Goal: Task Accomplishment & Management: Manage account settings

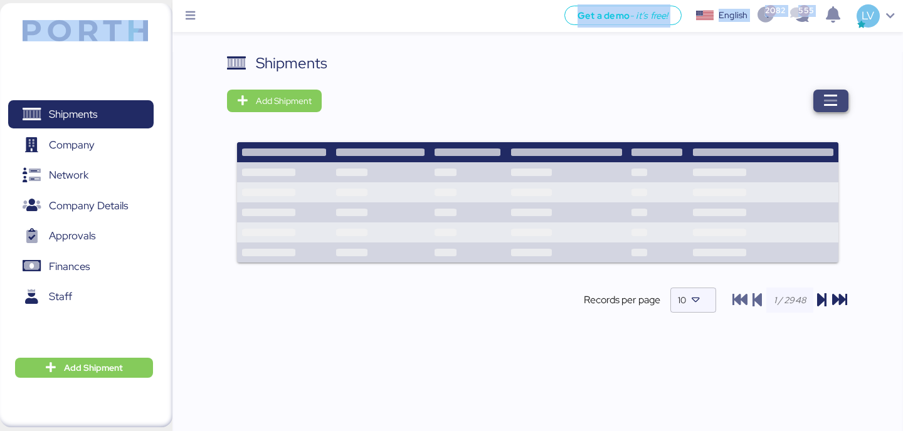
click at [815, 94] on span "button" at bounding box center [830, 101] width 35 height 23
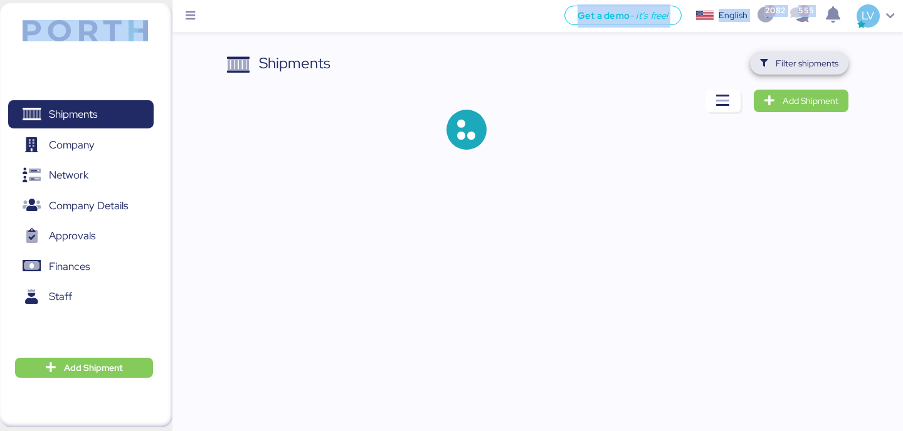
click at [817, 71] on span "Filter shipments" at bounding box center [799, 64] width 78 height 18
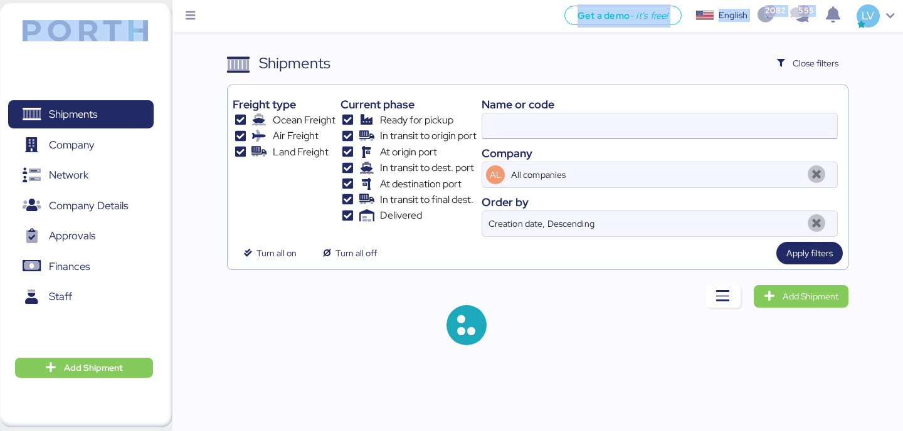
click at [670, 132] on input at bounding box center [659, 126] width 355 height 25
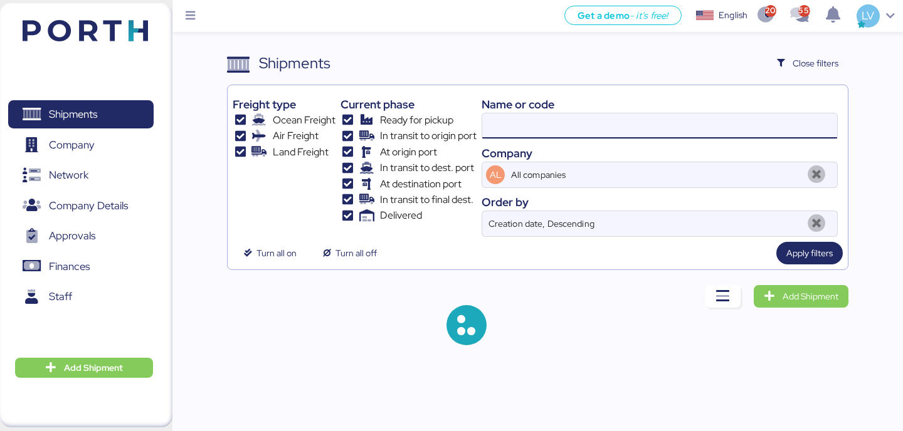
paste input "142502277389"
type input "142502277389"
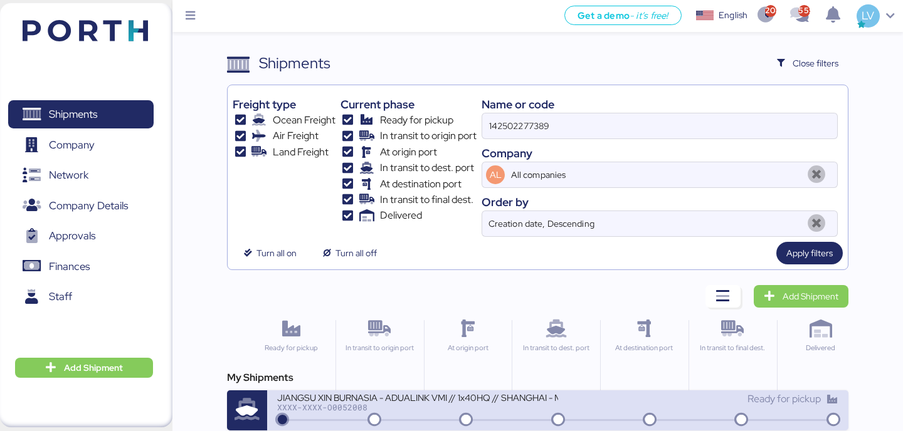
click at [416, 413] on div "JIANGSU XIN BURNASIA - ADUALINK VMI // 1x40HQ // SHANGHAI - MANZANILLO / HBL: B…" at bounding box center [417, 405] width 280 height 27
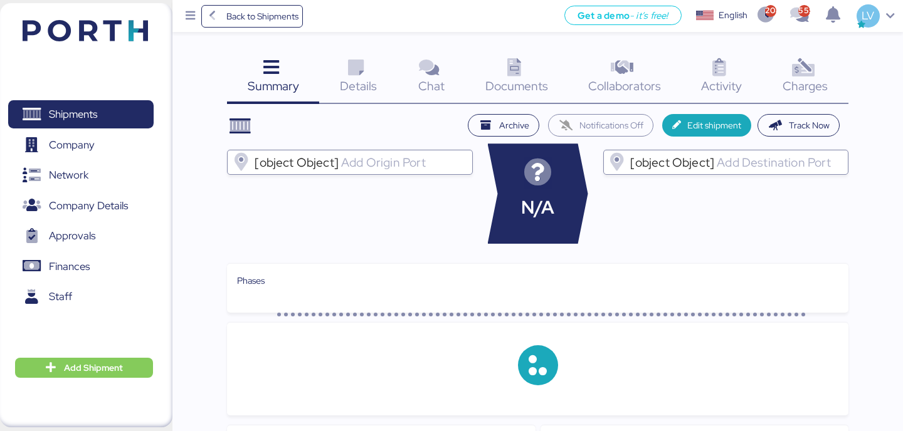
click at [802, 68] on icon at bounding box center [803, 68] width 27 height 18
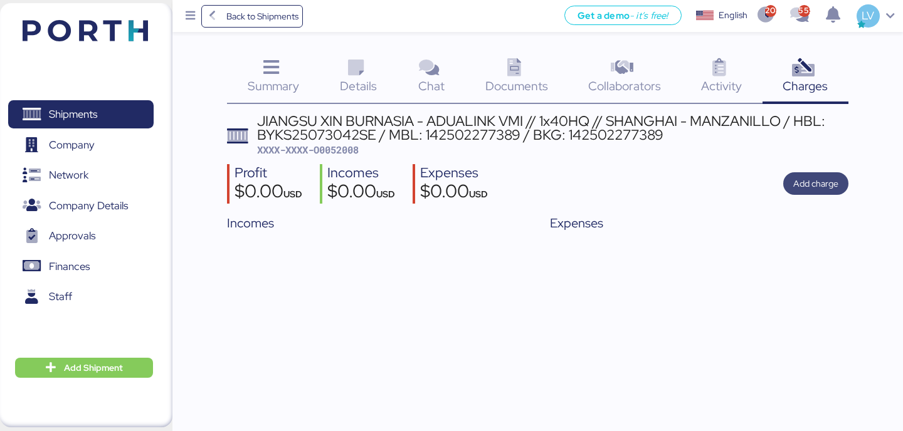
click at [786, 183] on span "Add charge" at bounding box center [815, 183] width 65 height 23
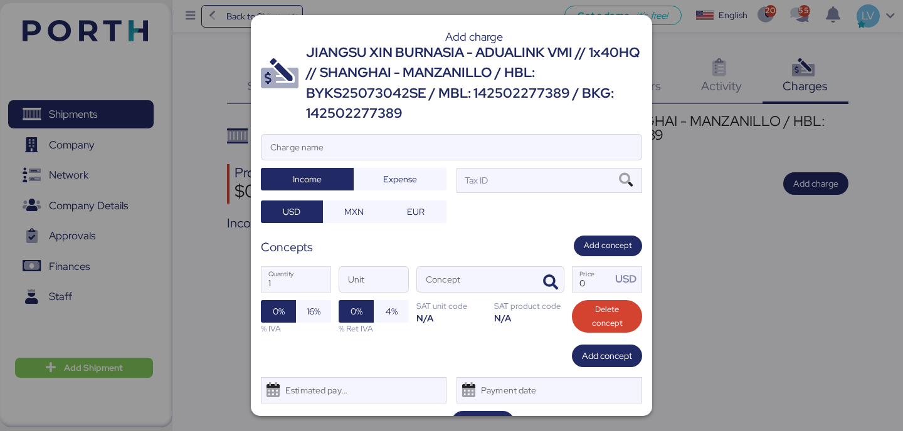
click at [566, 127] on div "Add charge JIANGSU XIN BURNASIA - ADUALINK VMI // 1x40HQ // SHANGHAI - MANZANIL…" at bounding box center [451, 215] width 401 height 401
click at [559, 136] on input "Charge name" at bounding box center [451, 147] width 380 height 25
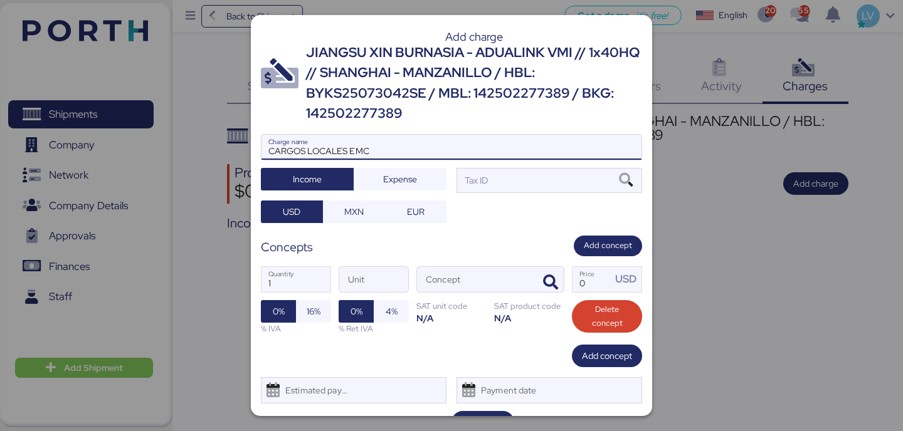
type input "CARGOS LOCALES EMC"
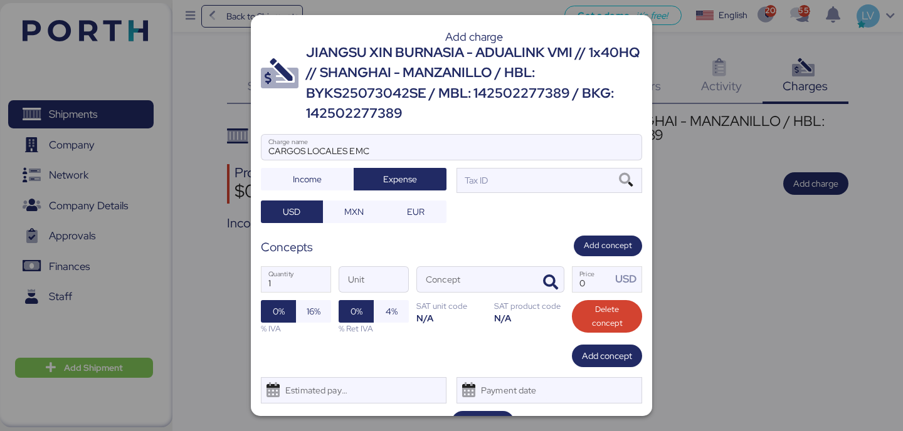
click at [558, 170] on div at bounding box center [451, 166] width 380 height 13
click at [558, 160] on input "CARGOS LOCALES EMC" at bounding box center [451, 147] width 380 height 25
click at [553, 179] on div "Tax ID" at bounding box center [550, 180] width 186 height 25
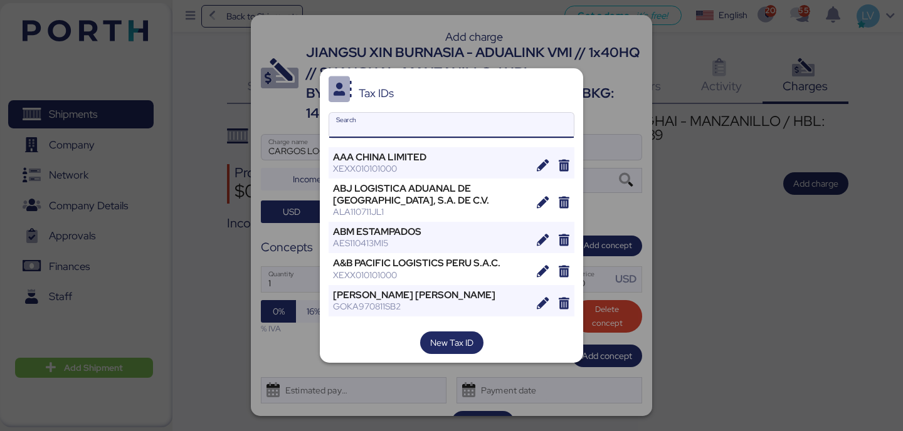
click at [492, 128] on input "Search" at bounding box center [451, 125] width 245 height 25
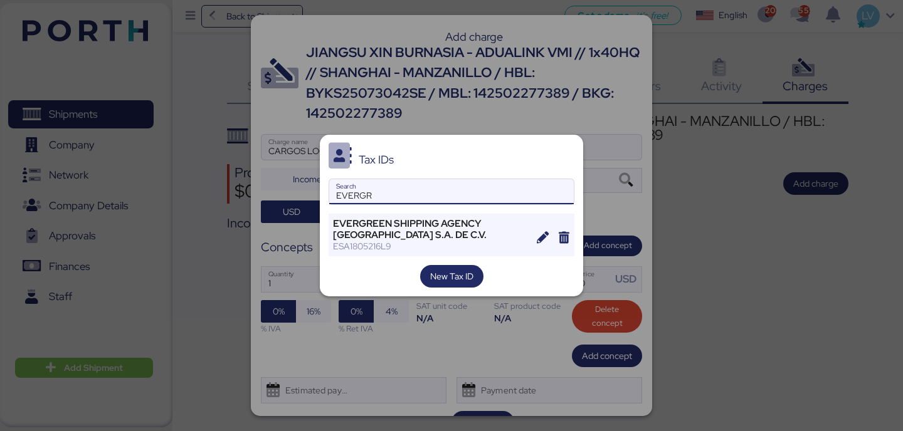
type input "EVERGR"
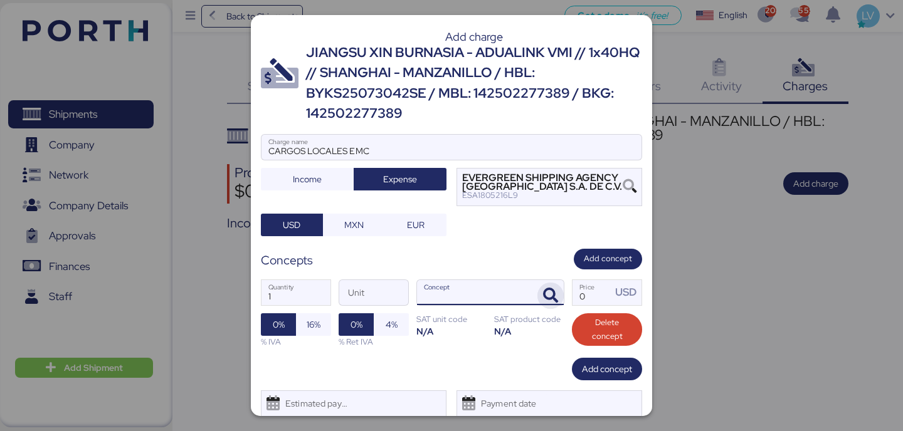
click at [554, 292] on icon "button" at bounding box center [550, 295] width 15 height 15
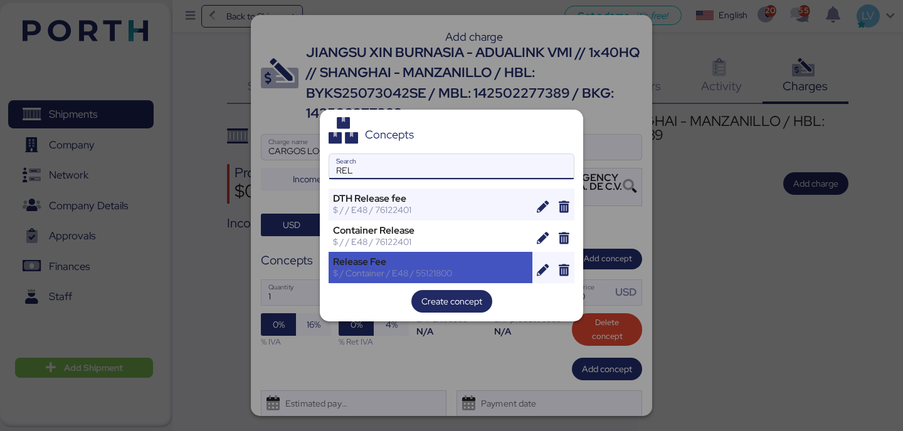
type input "REL"
click at [471, 256] on div "Release Fee" at bounding box center [430, 261] width 195 height 11
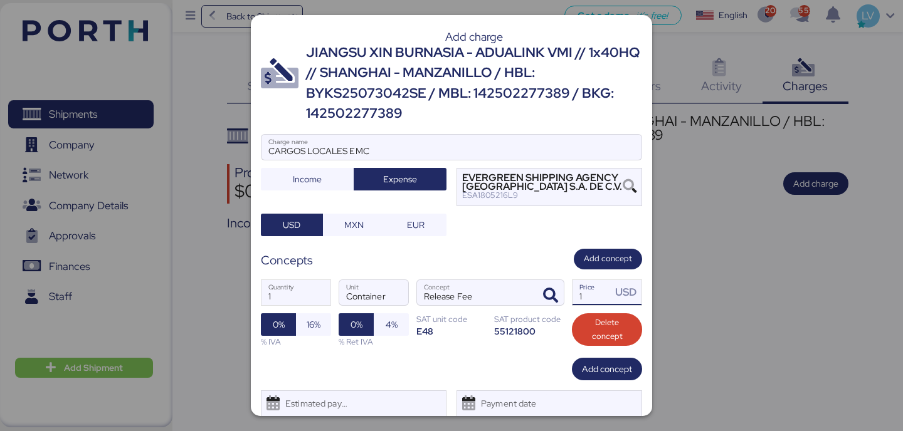
click at [595, 297] on input "1" at bounding box center [592, 292] width 39 height 25
type input "70"
click at [317, 328] on span "16%" at bounding box center [314, 324] width 14 height 15
click at [623, 374] on span "Add concept" at bounding box center [607, 369] width 50 height 15
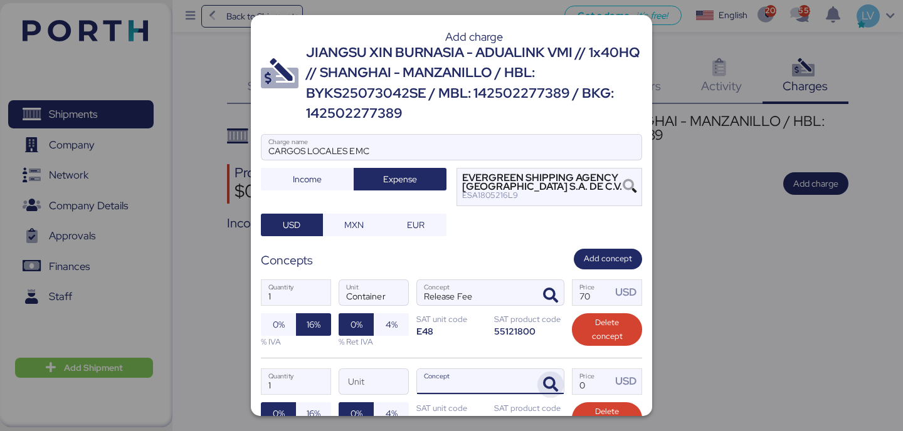
click at [551, 380] on icon "button" at bounding box center [550, 385] width 15 height 15
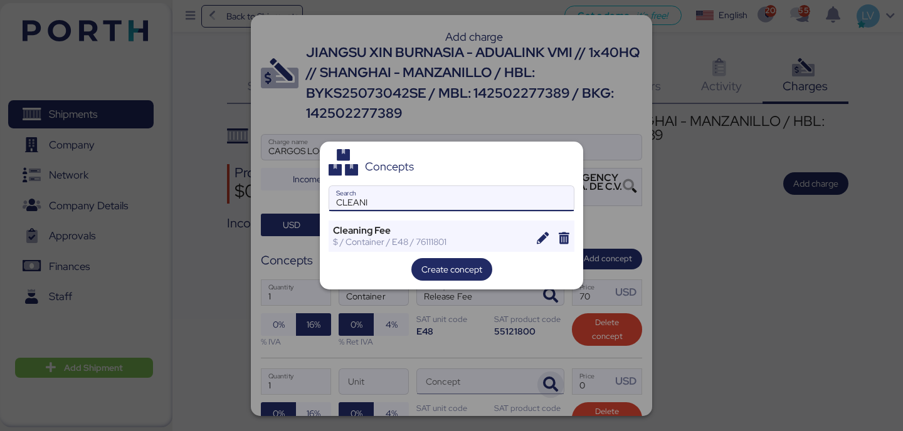
type input "CLEANI"
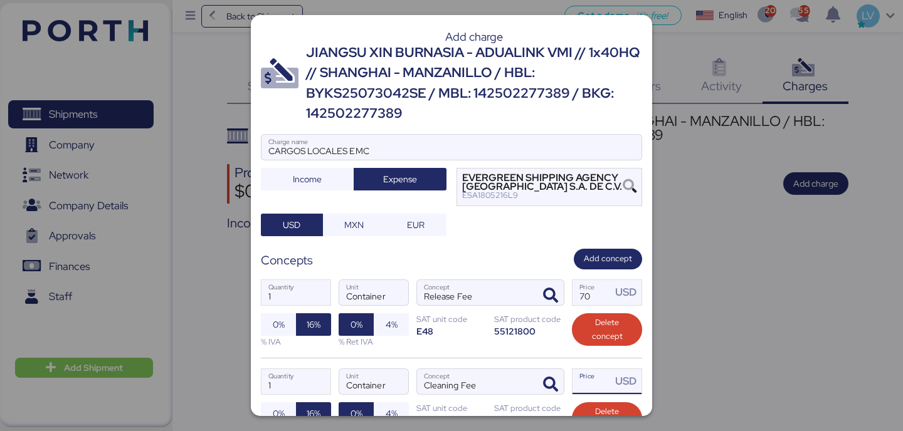
click at [590, 386] on input "Price USD" at bounding box center [592, 381] width 39 height 25
type input "0"
type input "40"
click at [378, 366] on div "1 Quantity Container Unit Cleaning Fee Concept 40 Price USD 0% 16% % IVA 0% 4% …" at bounding box center [451, 402] width 381 height 89
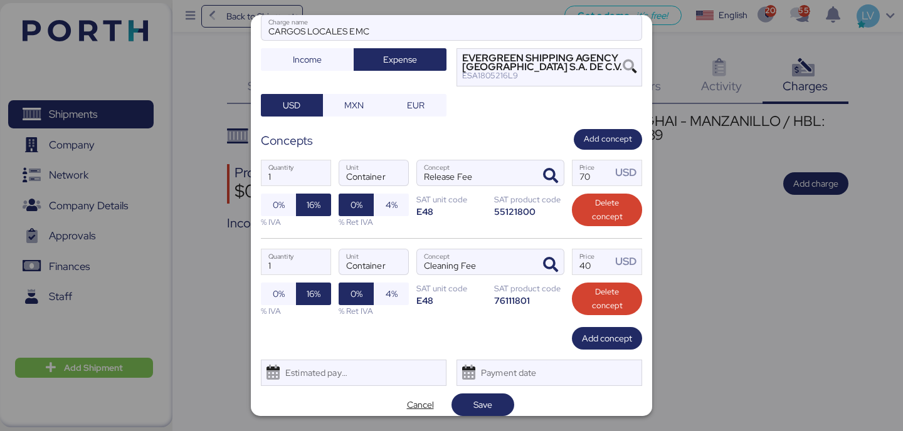
scroll to position [130, 0]
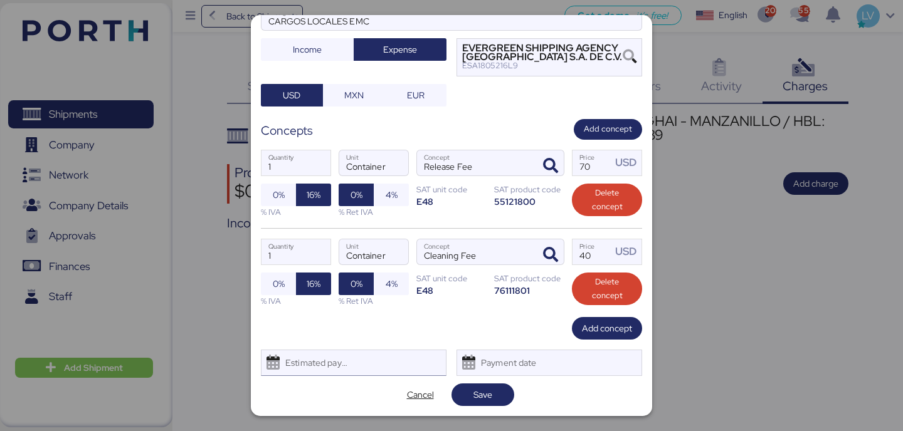
click at [383, 367] on div "Estimated payment date" at bounding box center [354, 363] width 186 height 26
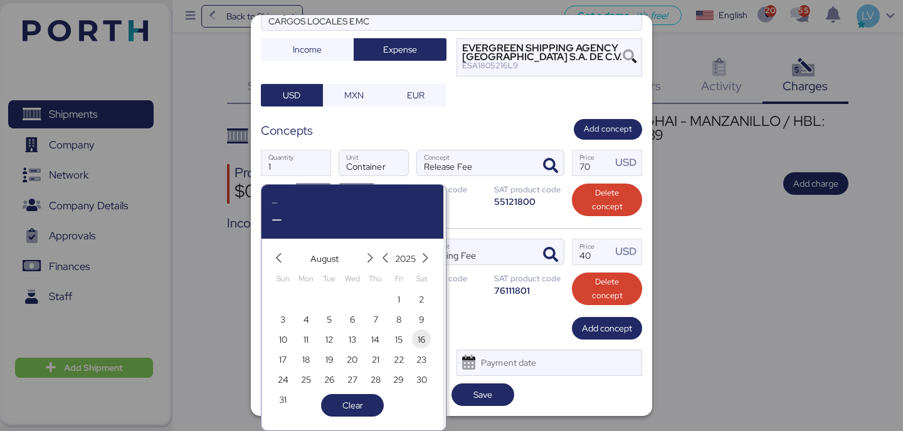
click at [426, 338] on span "16" at bounding box center [422, 339] width 14 height 15
type input "[DATE]"
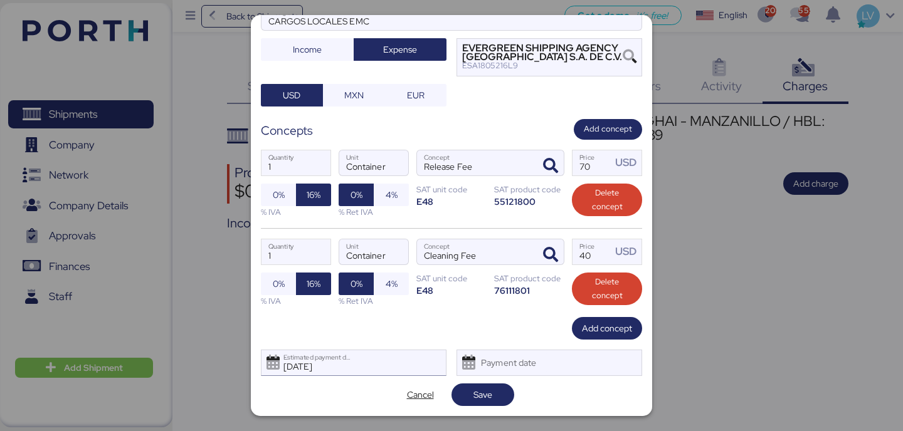
click at [397, 371] on div "[DATE] Estimated payment date" at bounding box center [354, 363] width 186 height 26
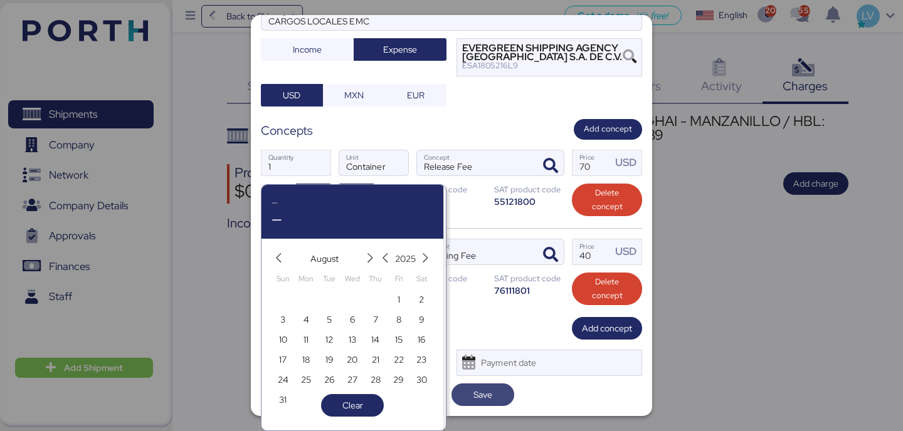
click at [490, 399] on span "Save" at bounding box center [482, 395] width 19 height 15
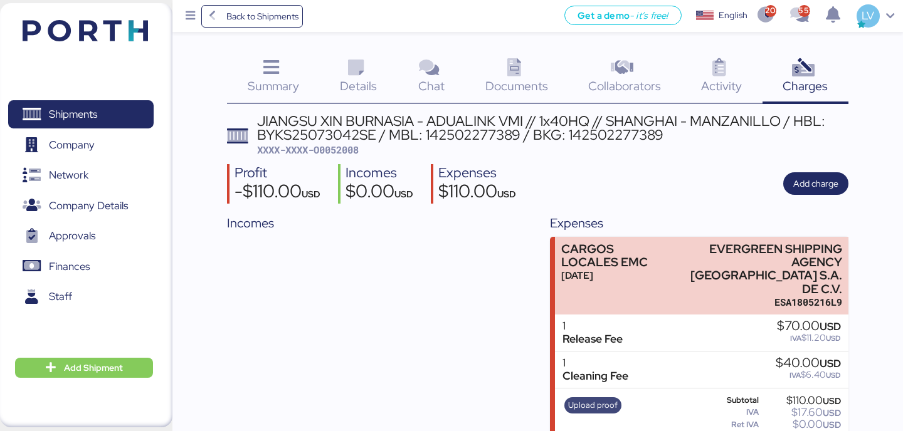
click at [580, 399] on span "Upload proof" at bounding box center [593, 406] width 50 height 14
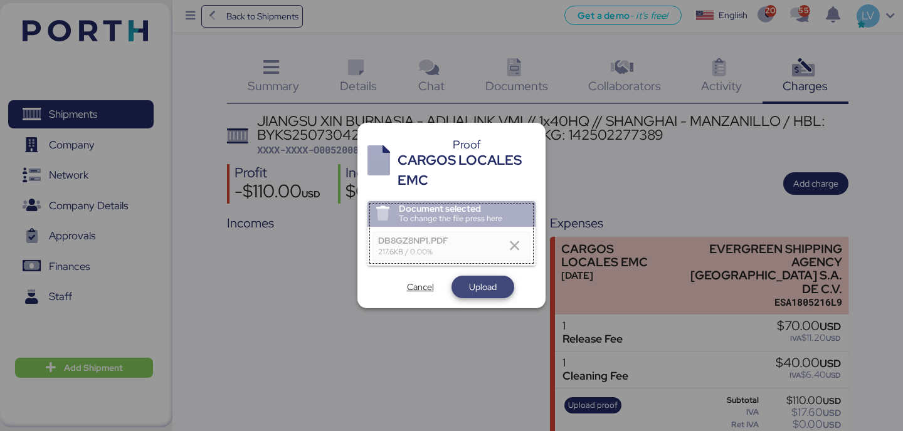
click at [478, 280] on span "Upload" at bounding box center [483, 287] width 28 height 15
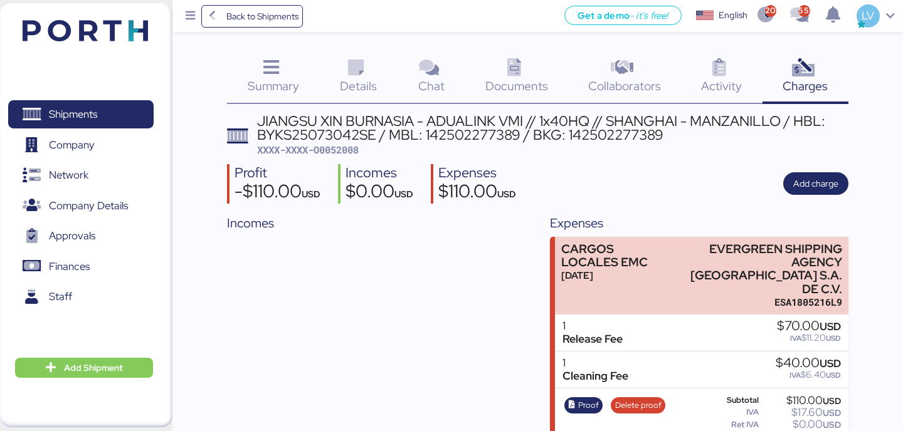
click at [329, 147] on span "XXXX-XXXX-O0052008" at bounding box center [308, 150] width 102 height 13
copy span "O0052008"
click at [295, 6] on span "Back to Shipments" at bounding box center [252, 16] width 93 height 23
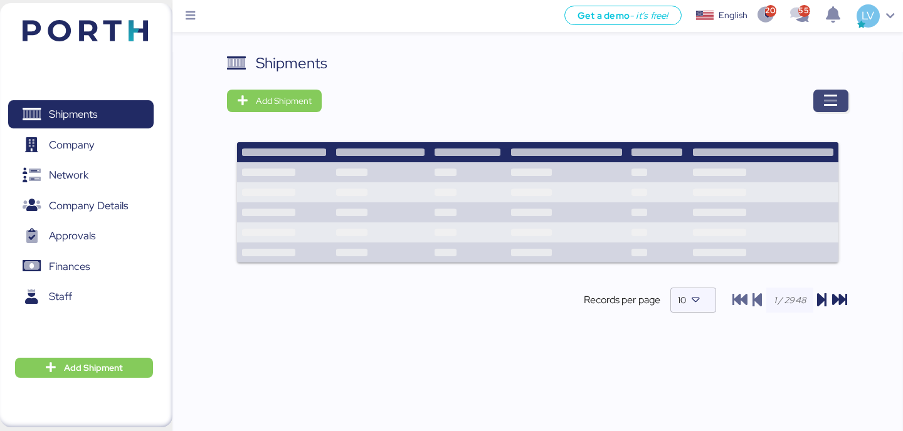
click at [826, 102] on icon "button" at bounding box center [830, 100] width 15 height 15
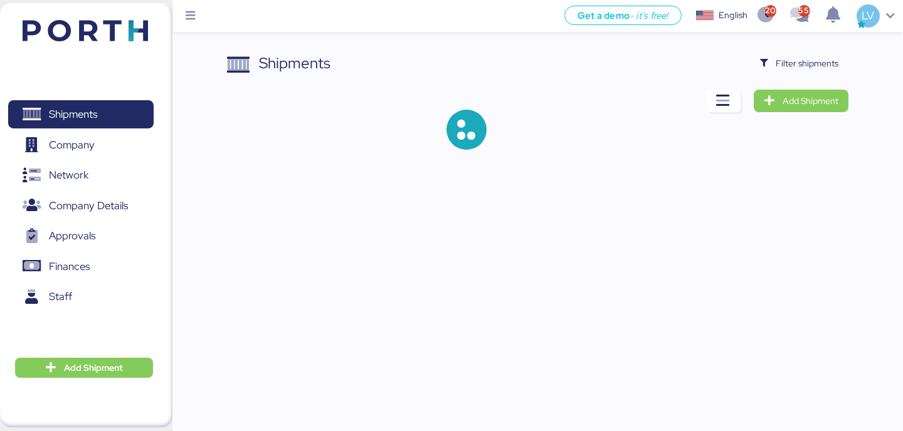
click at [819, 81] on div "Shipments Filter shipments Add Shipment" at bounding box center [537, 111] width 621 height 118
click at [819, 65] on span "Filter shipments" at bounding box center [807, 63] width 63 height 15
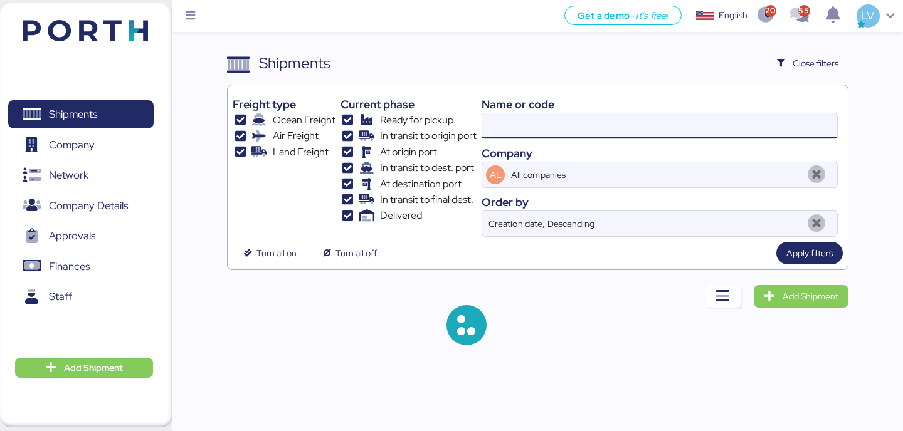
click at [727, 119] on input at bounding box center [659, 126] width 355 height 25
paste input "42502277397"
click at [492, 129] on input "42502277397" at bounding box center [659, 126] width 355 height 25
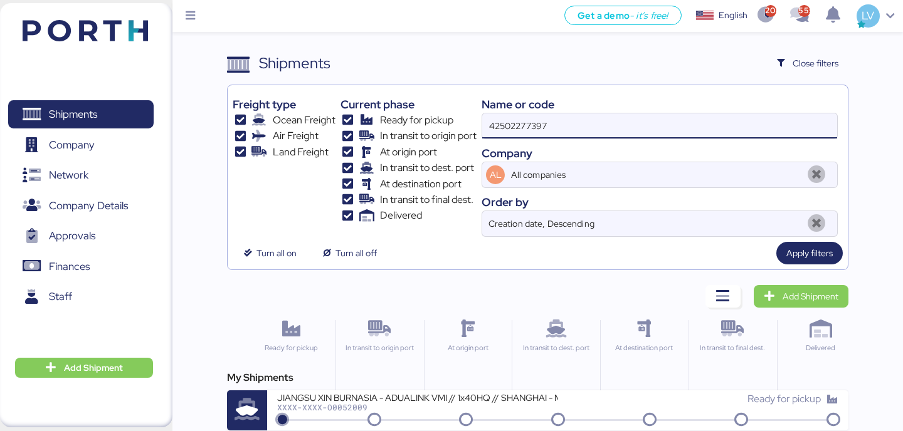
click at [564, 137] on input "42502277397" at bounding box center [659, 126] width 355 height 25
paste input "1"
type input "142502277397"
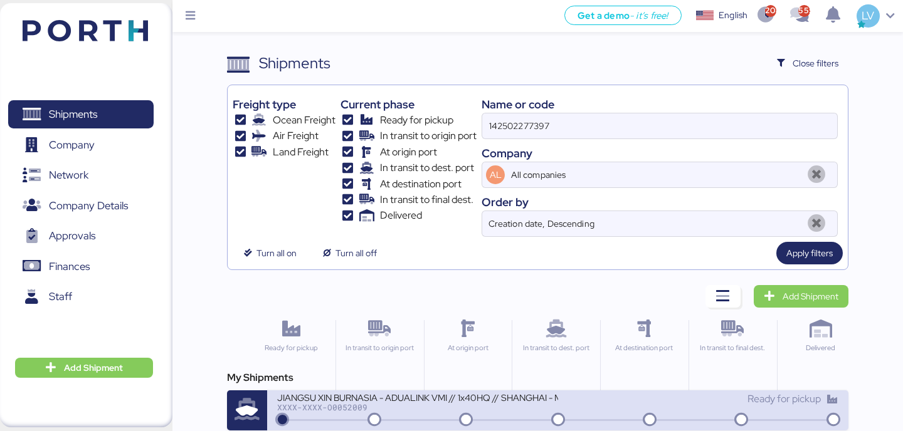
click at [406, 414] on div "JIANGSU XIN BURNASIA - ADUALINK VMI // 1x40HQ // SHANGHAI - MANZANILLO / HBL: B…" at bounding box center [417, 405] width 280 height 27
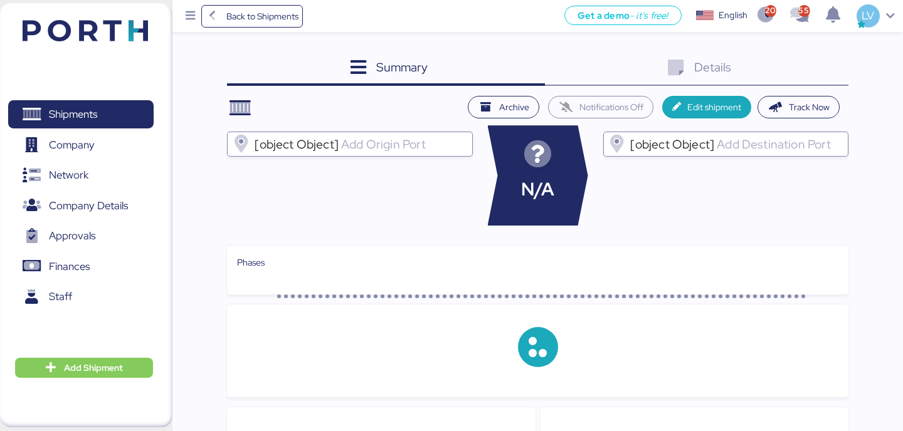
click at [773, 93] on div "Summary 0 Details 0 Archive Notifications Off Edit shipment Track Now [object O…" at bounding box center [537, 392] width 621 height 680
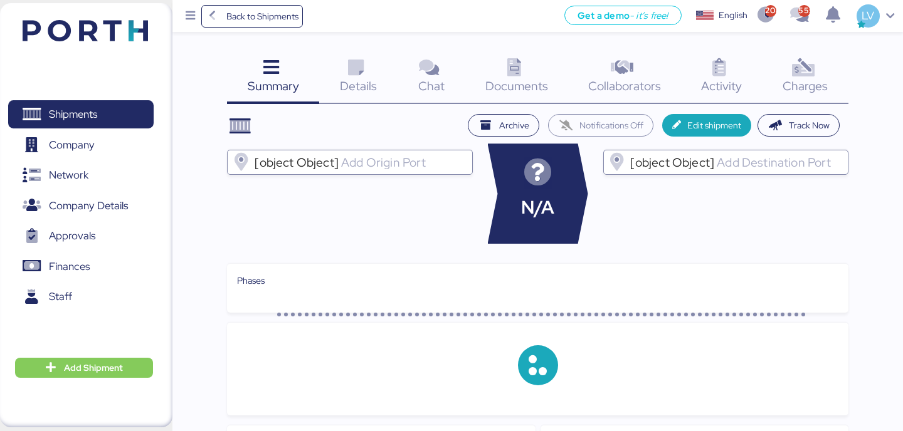
click at [776, 90] on div "Charges 0" at bounding box center [806, 78] width 86 height 52
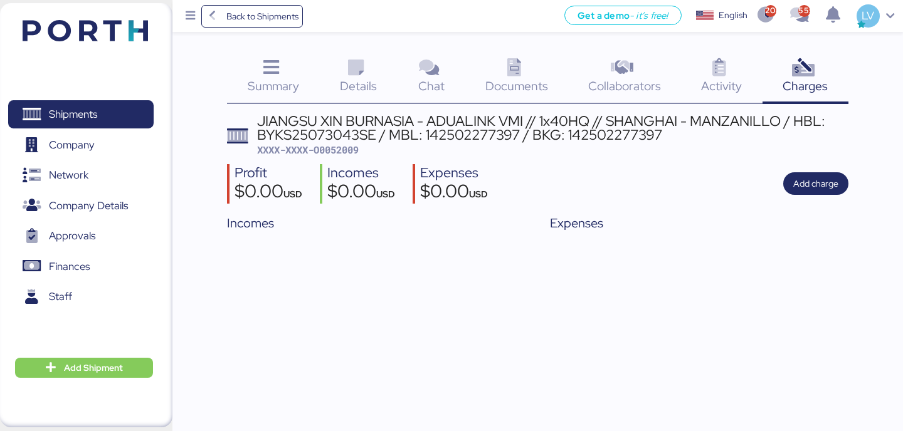
click at [783, 203] on div "Profit $0.00 USD Incomes $0.00 USD Expenses $0.00 USD Add charge" at bounding box center [537, 184] width 621 height 40
click at [810, 174] on span "Add charge" at bounding box center [815, 183] width 65 height 23
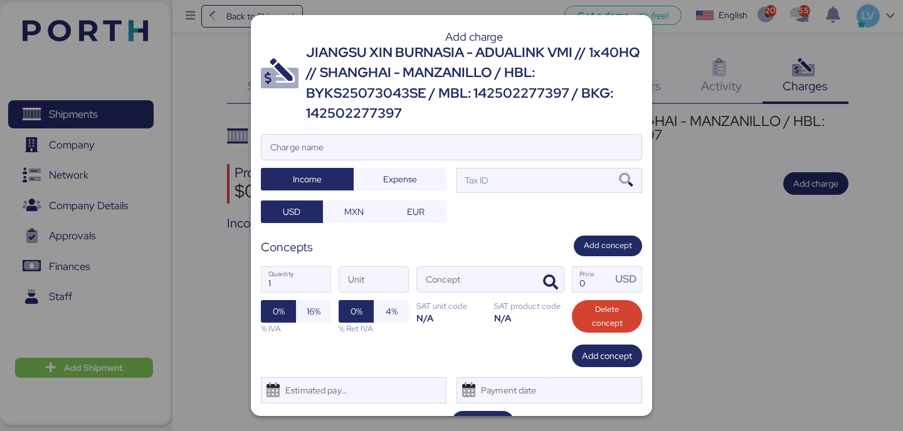
click at [588, 164] on div at bounding box center [451, 166] width 380 height 13
click at [588, 160] on input "Charge name" at bounding box center [451, 147] width 380 height 25
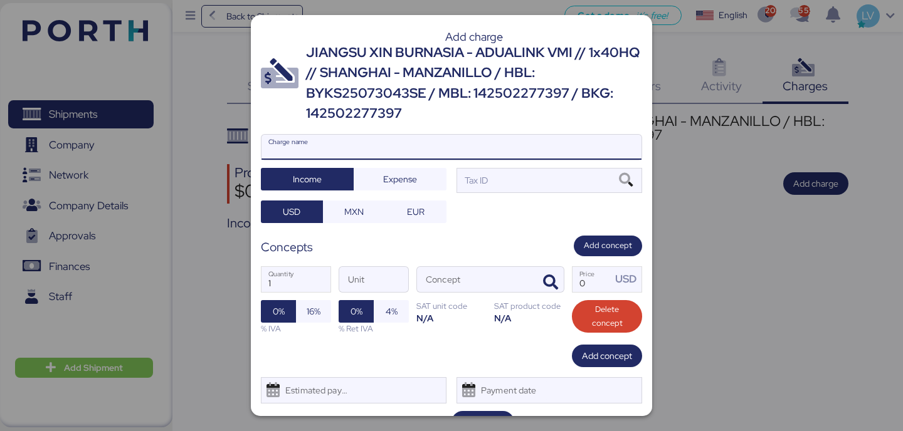
click at [586, 151] on input "Charge name" at bounding box center [451, 147] width 380 height 25
type input "CARGOS EMC"
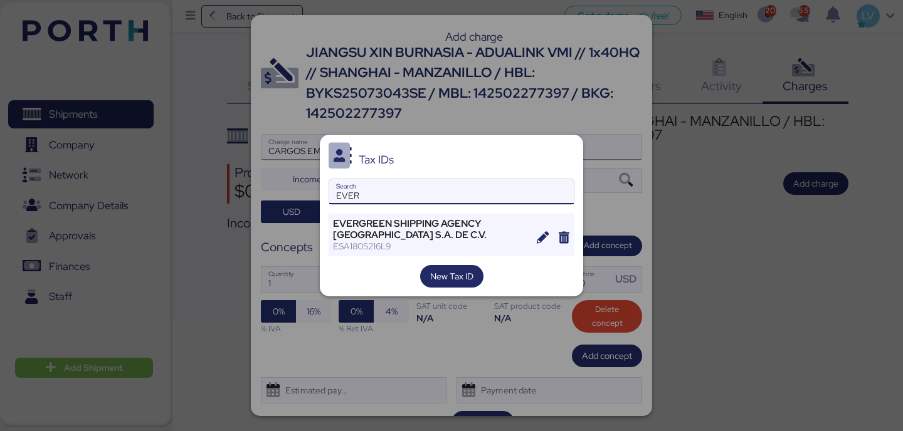
type input "EVER"
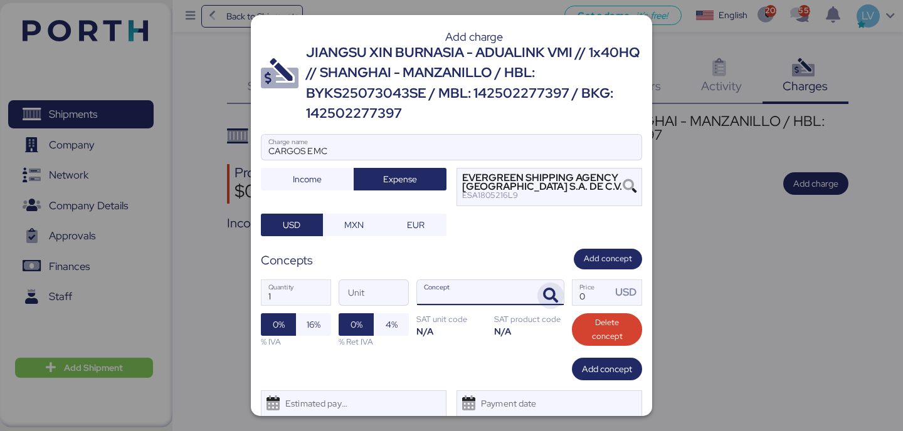
click at [545, 298] on icon "button" at bounding box center [550, 295] width 15 height 15
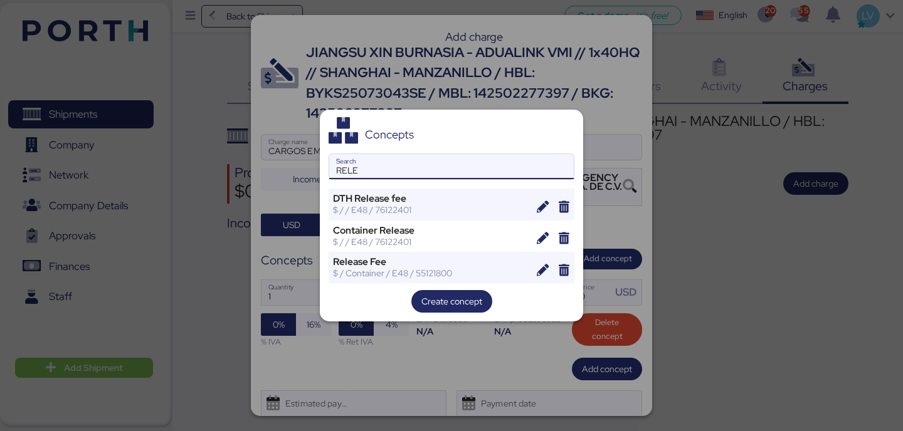
type input "RELE"
click at [423, 286] on div "Concepts RELE Search DTH Release fee $ / / E48 / 76122401 Container Release $ /…" at bounding box center [451, 216] width 263 height 212
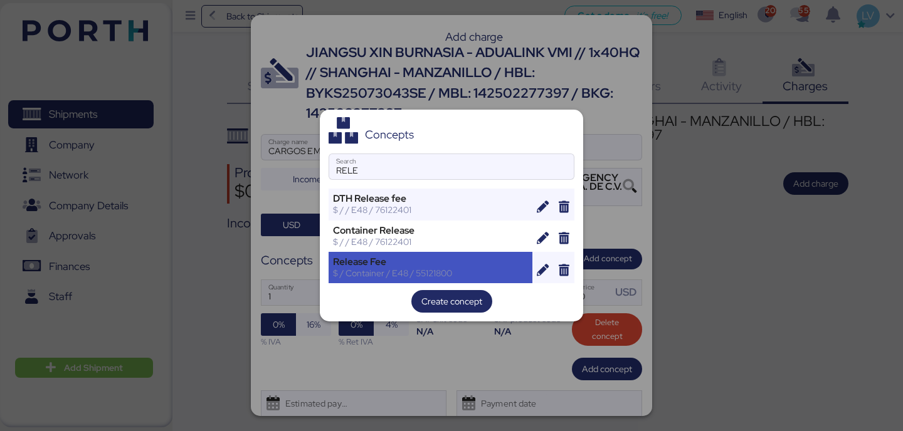
click at [425, 273] on div "$ / Container / E48 / 55121800" at bounding box center [430, 273] width 195 height 11
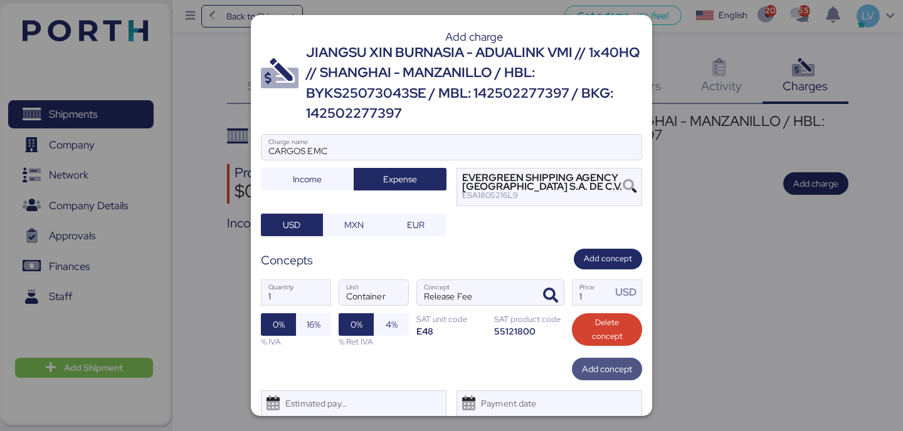
click at [596, 371] on span "Add concept" at bounding box center [607, 369] width 50 height 15
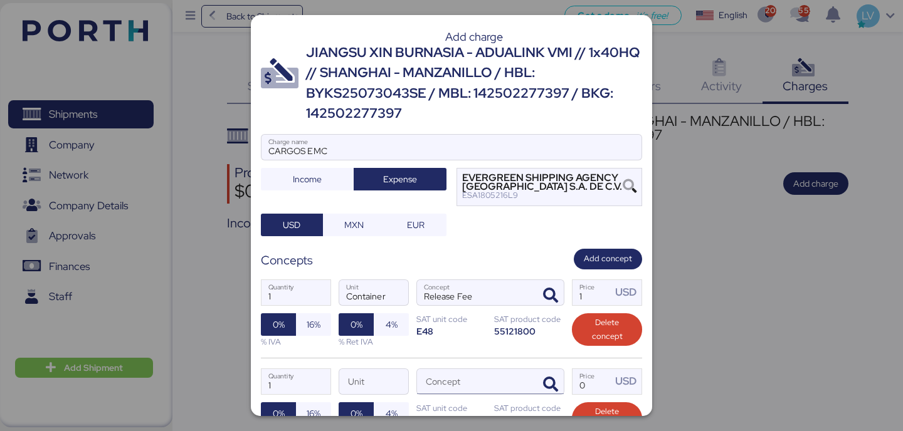
click at [561, 371] on div at bounding box center [549, 381] width 30 height 25
click at [559, 374] on span "button" at bounding box center [550, 385] width 26 height 26
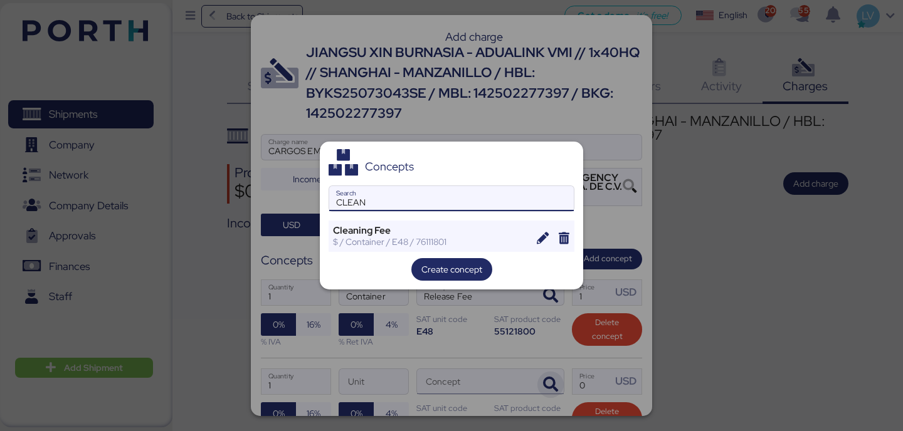
type input "CLEAN"
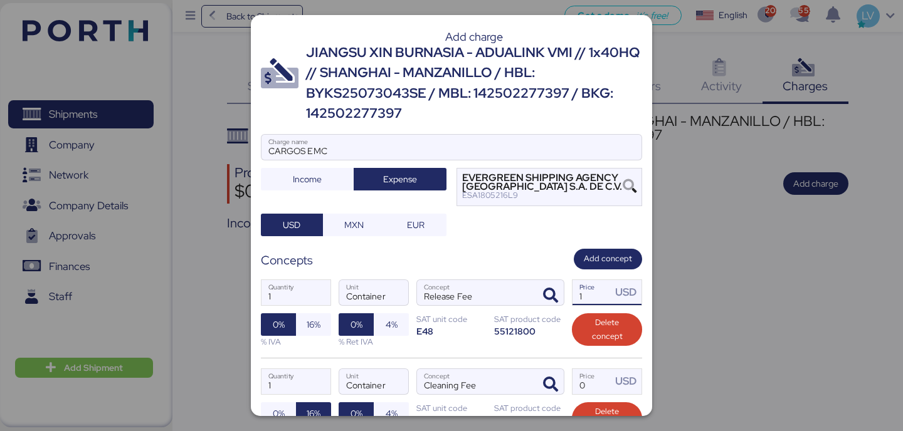
click at [607, 298] on input "1" at bounding box center [592, 292] width 39 height 25
type input "70"
click at [598, 375] on input "Price USD" at bounding box center [592, 381] width 39 height 25
type input "40"
click at [521, 371] on input "Cleaning Fee" at bounding box center [475, 381] width 117 height 25
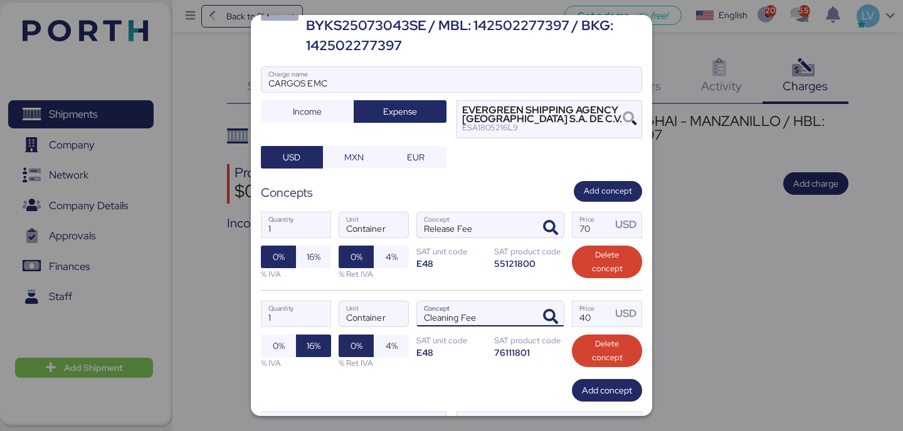
scroll to position [130, 0]
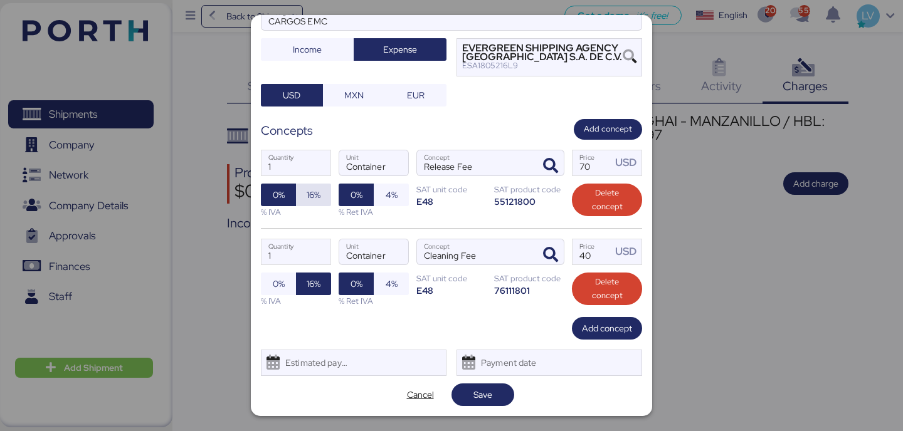
click at [306, 188] on span "16%" at bounding box center [313, 195] width 15 height 18
click at [498, 389] on span "Save" at bounding box center [483, 395] width 43 height 18
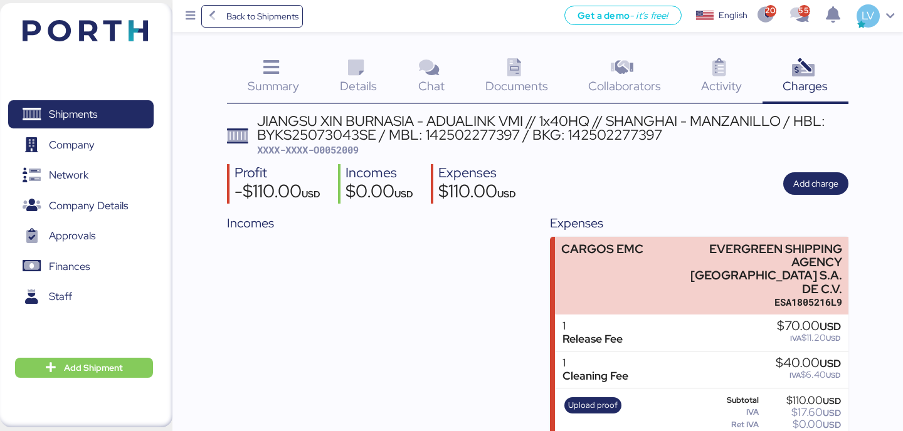
click at [576, 394] on div "Upload proof" at bounding box center [593, 419] width 66 height 51
click at [576, 399] on span "Upload proof" at bounding box center [593, 406] width 50 height 14
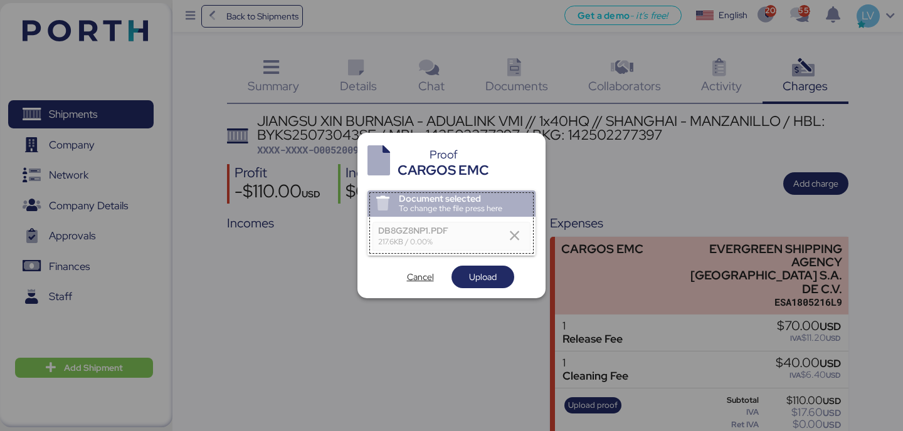
click at [472, 288] on div "Proof CARGOS EMC Document selected To change the file press here DB8GZ8NP1.PDF …" at bounding box center [451, 216] width 188 height 166
click at [472, 282] on span "Upload" at bounding box center [483, 277] width 28 height 15
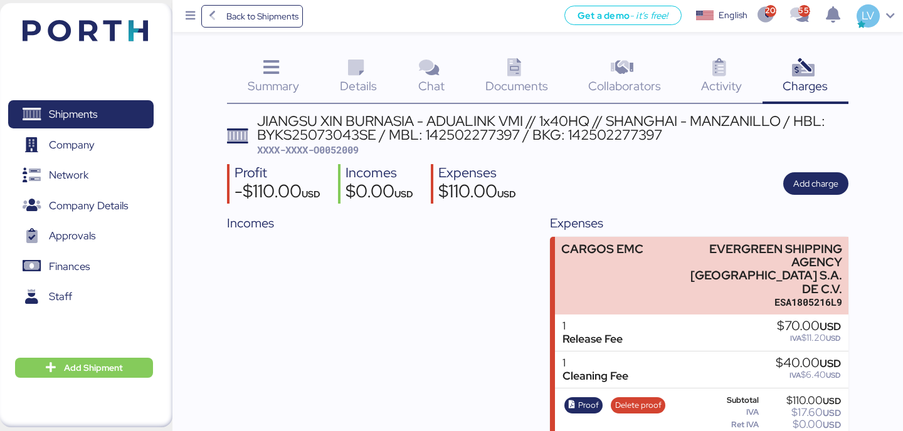
click at [351, 152] on span "XXXX-XXXX-O0052009" at bounding box center [308, 150] width 102 height 13
copy span "O0052009"
click at [289, 14] on span "Back to Shipments" at bounding box center [262, 16] width 72 height 15
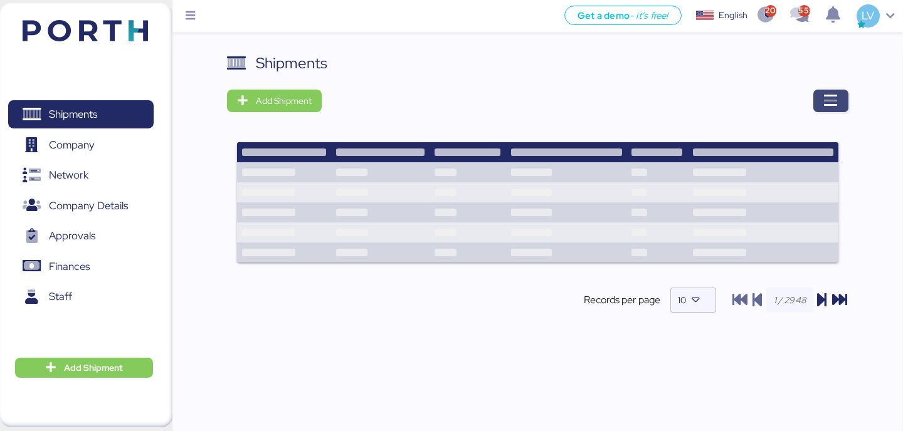
click at [832, 112] on span "button" at bounding box center [830, 101] width 35 height 23
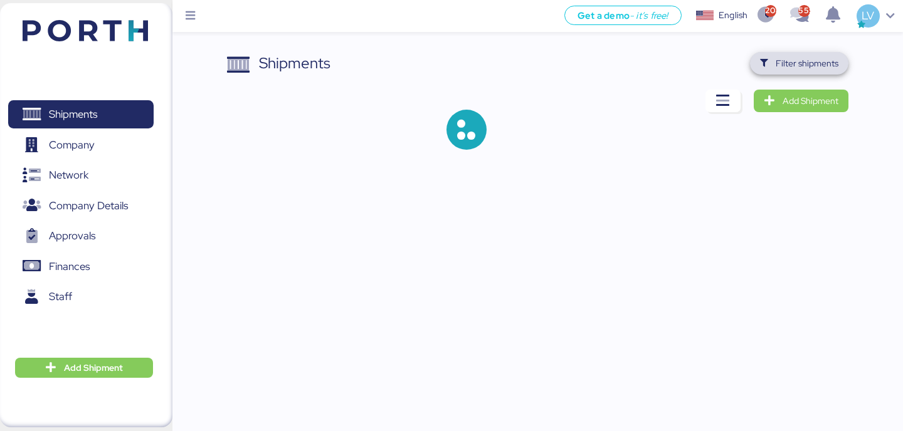
click at [823, 69] on span "Filter shipments" at bounding box center [807, 63] width 63 height 15
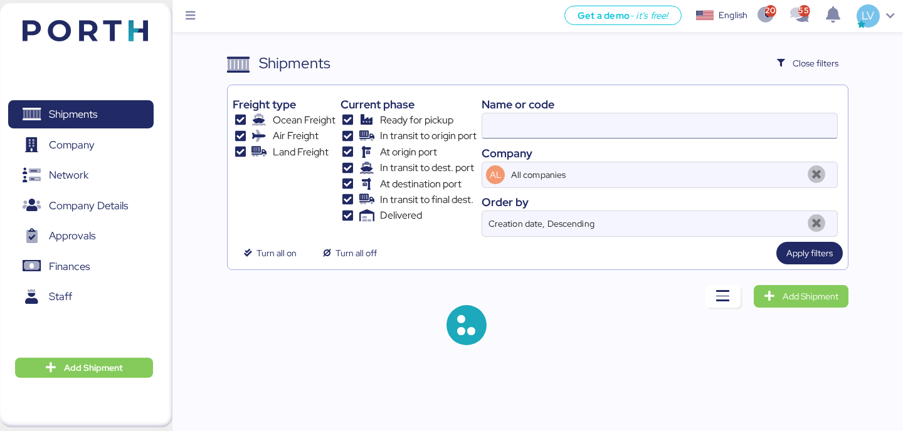
click at [699, 125] on input at bounding box center [659, 126] width 355 height 25
paste input "142502157979"
type input "142502157979"
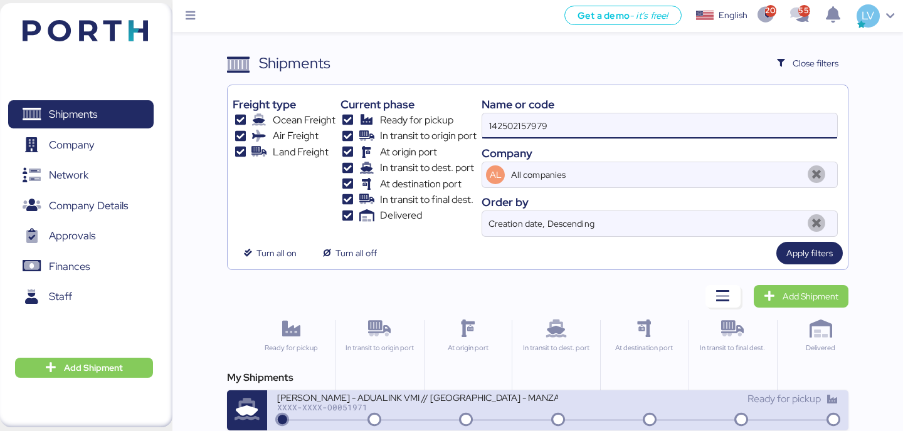
click at [435, 420] on div at bounding box center [558, 421] width 556 height 2
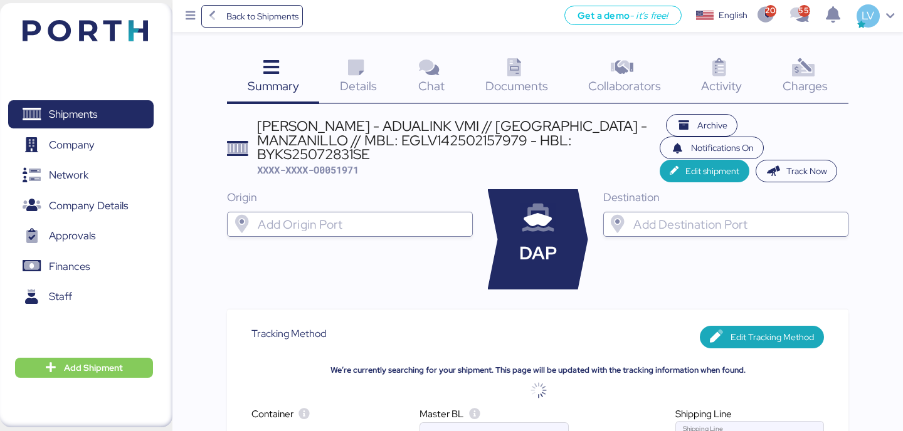
click at [843, 84] on div "Charges 0" at bounding box center [806, 78] width 86 height 52
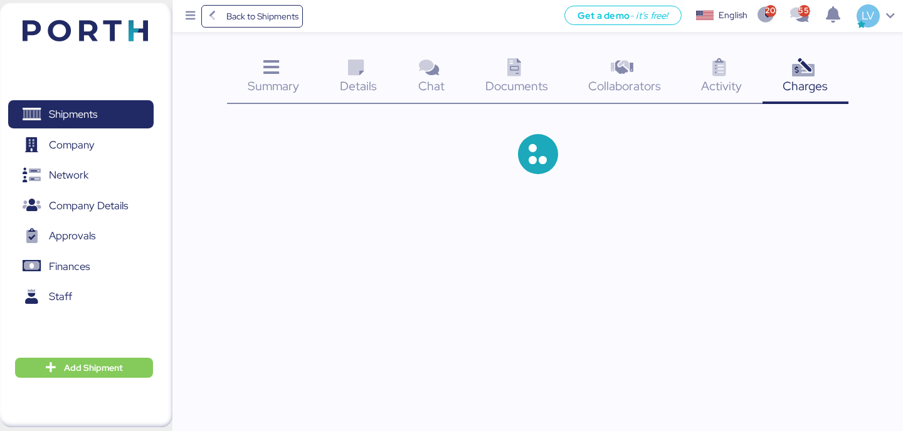
click at [813, 77] on icon at bounding box center [803, 68] width 27 height 18
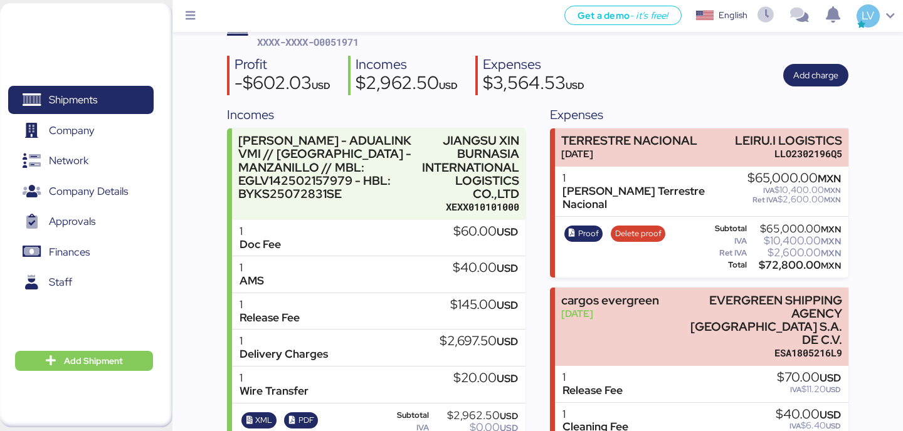
scroll to position [135, 0]
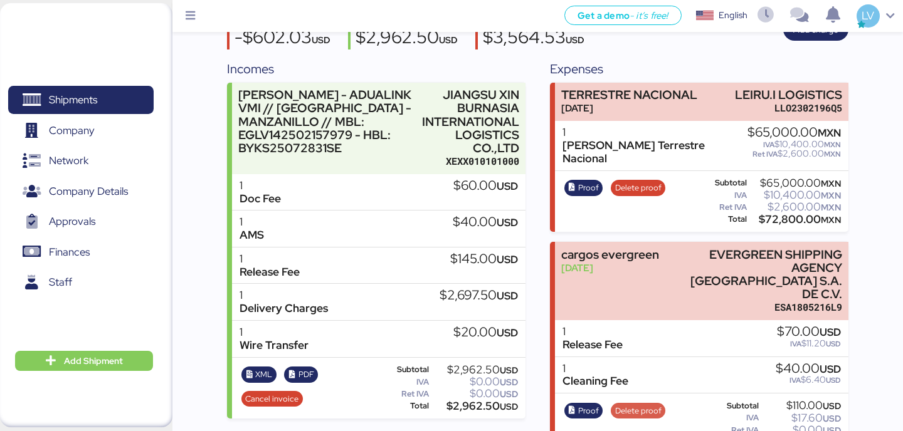
click at [627, 404] on span "Delete proof" at bounding box center [638, 411] width 46 height 14
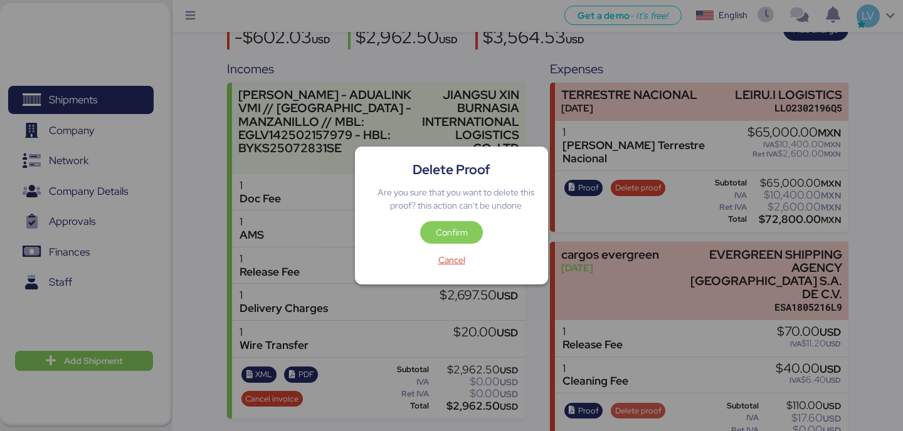
scroll to position [0, 0]
drag, startPoint x: 458, startPoint y: 246, endPoint x: 457, endPoint y: 233, distance: 13.2
click at [457, 233] on div "Confirm" at bounding box center [451, 235] width 167 height 28
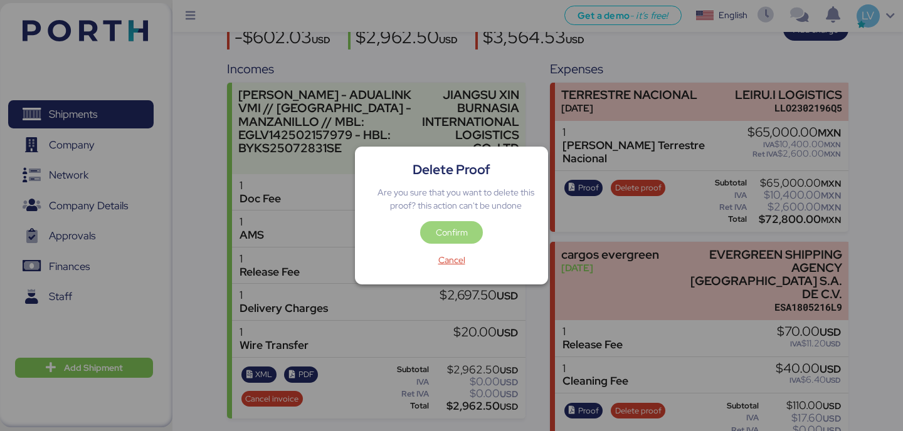
click at [457, 233] on span "Confirm" at bounding box center [452, 232] width 32 height 15
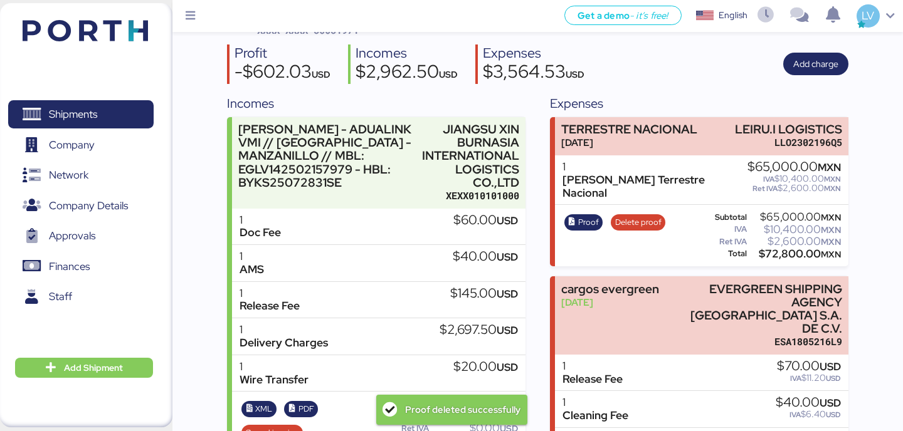
scroll to position [154, 0]
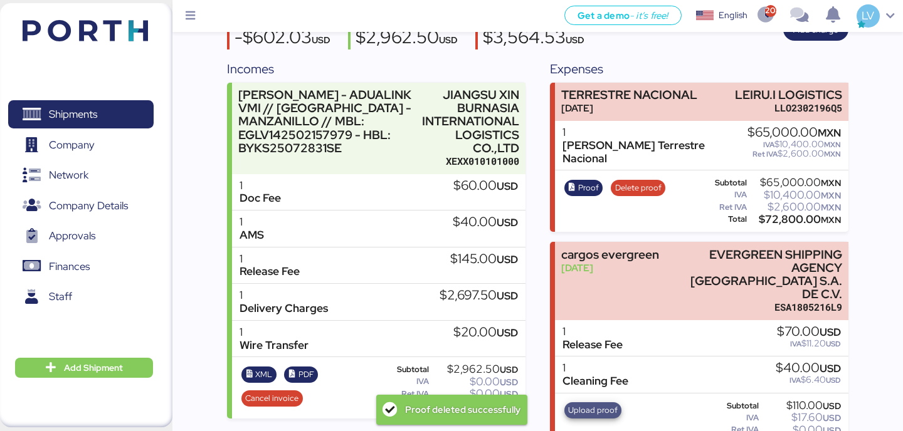
click at [599, 404] on span "Upload proof" at bounding box center [593, 411] width 50 height 14
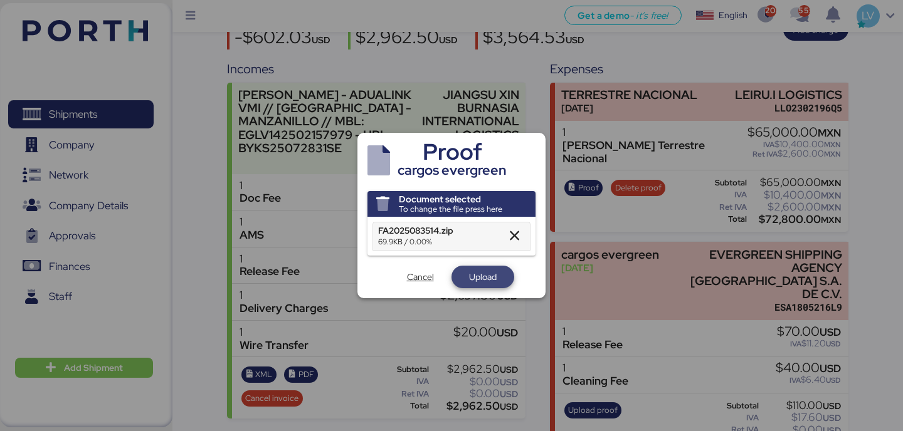
click at [494, 268] on span "Upload" at bounding box center [483, 277] width 63 height 23
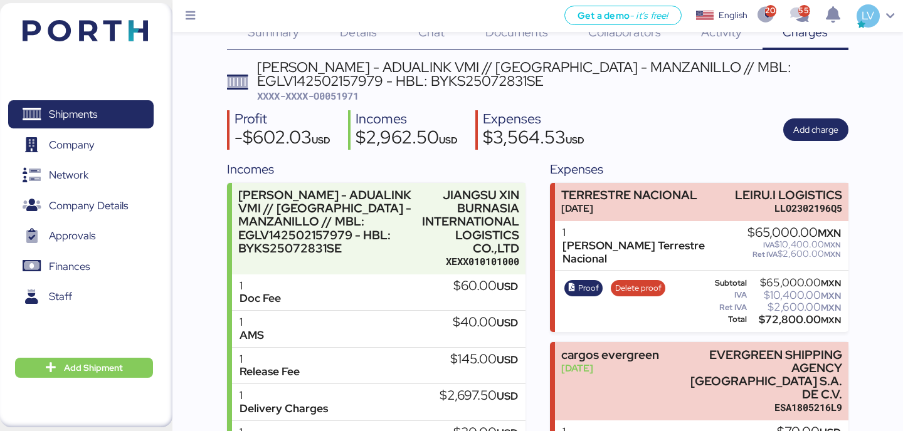
scroll to position [58, 0]
